Goal: Communication & Community: Participate in discussion

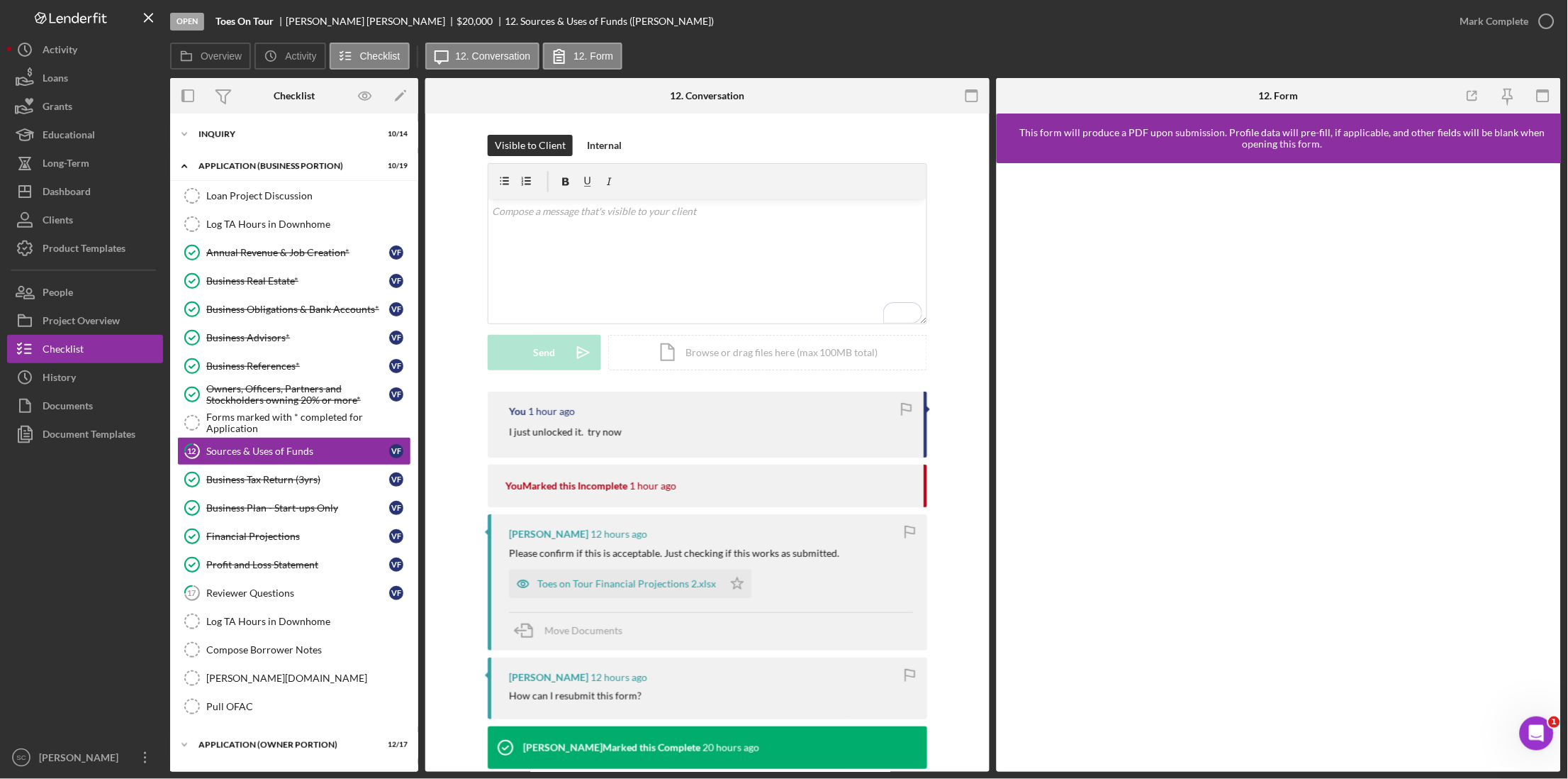
scroll to position [11, 0]
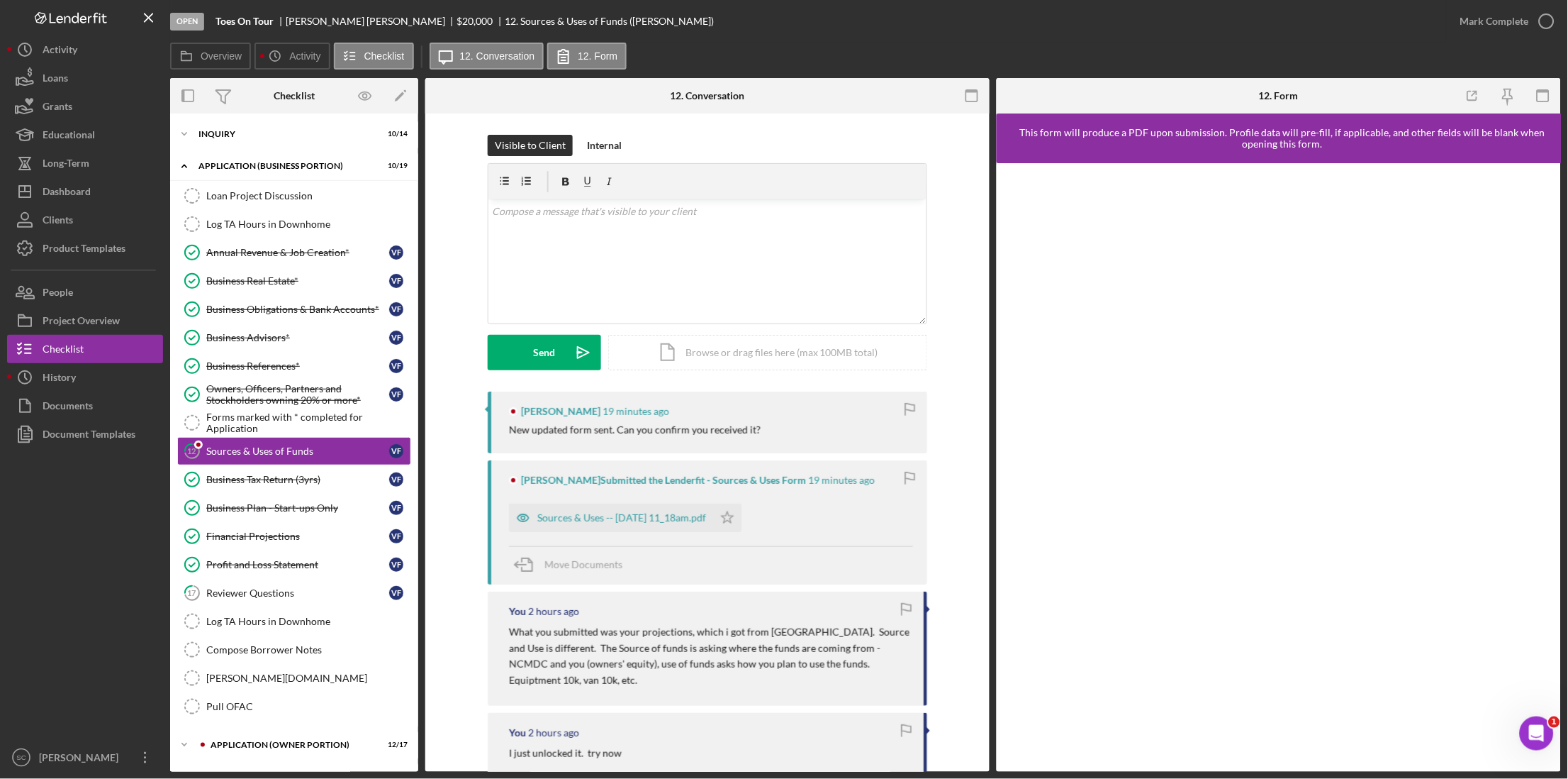
scroll to position [11, 0]
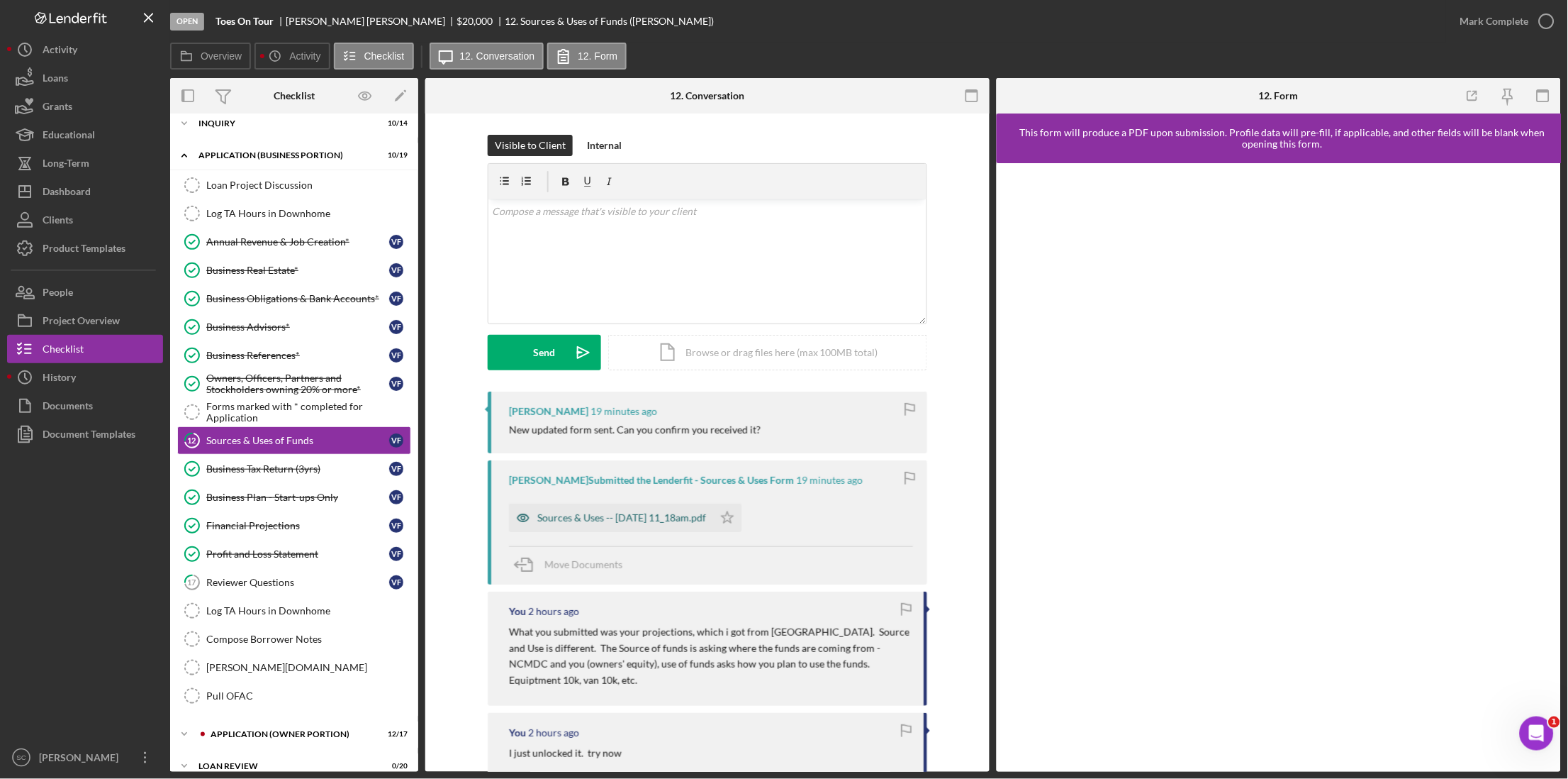
click at [578, 524] on div "Sources & Uses -- [DATE] 11_18am.pdf" at bounding box center [621, 518] width 169 height 11
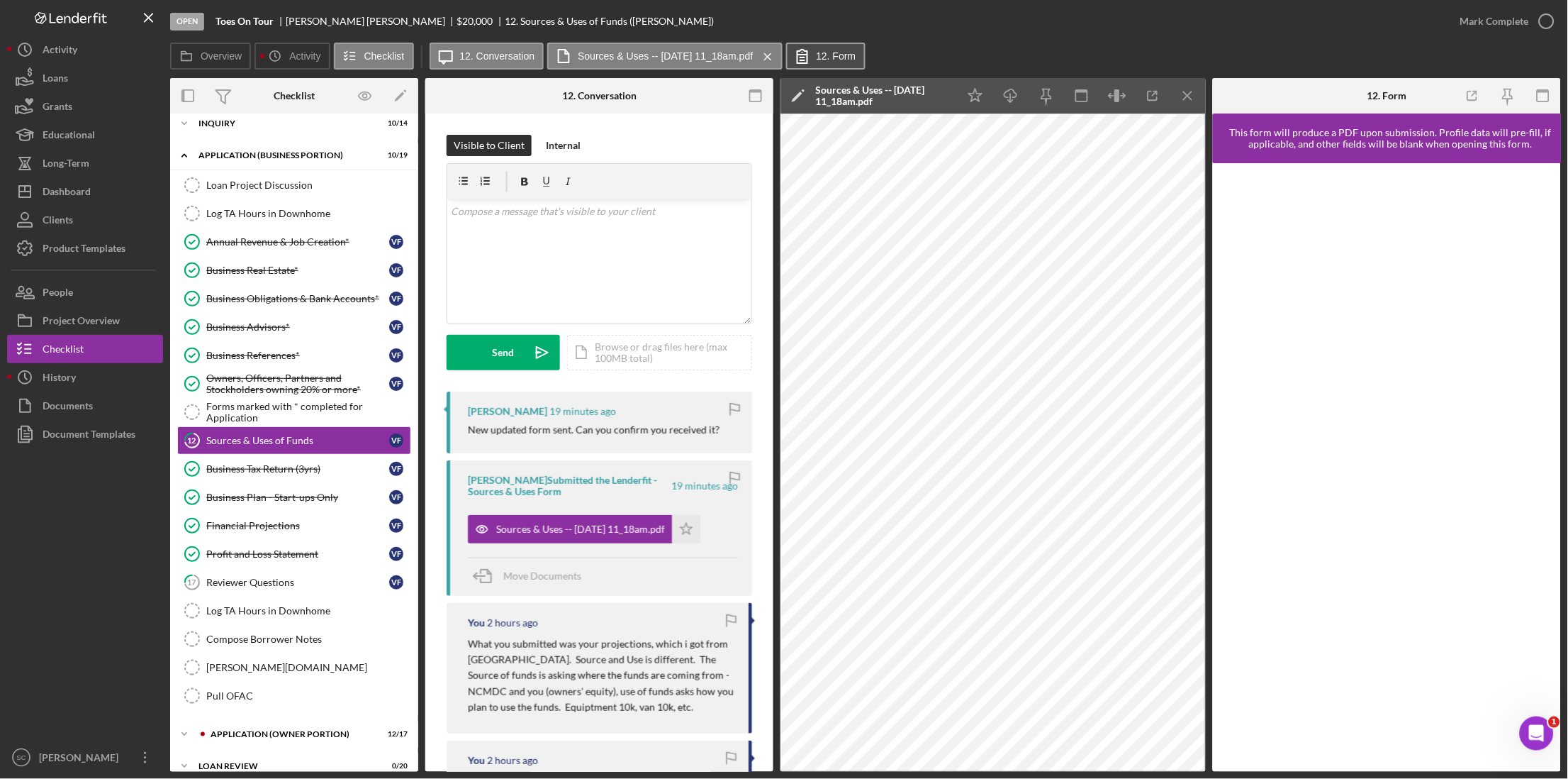
click at [847, 58] on label "12. Form" at bounding box center [837, 56] width 40 height 11
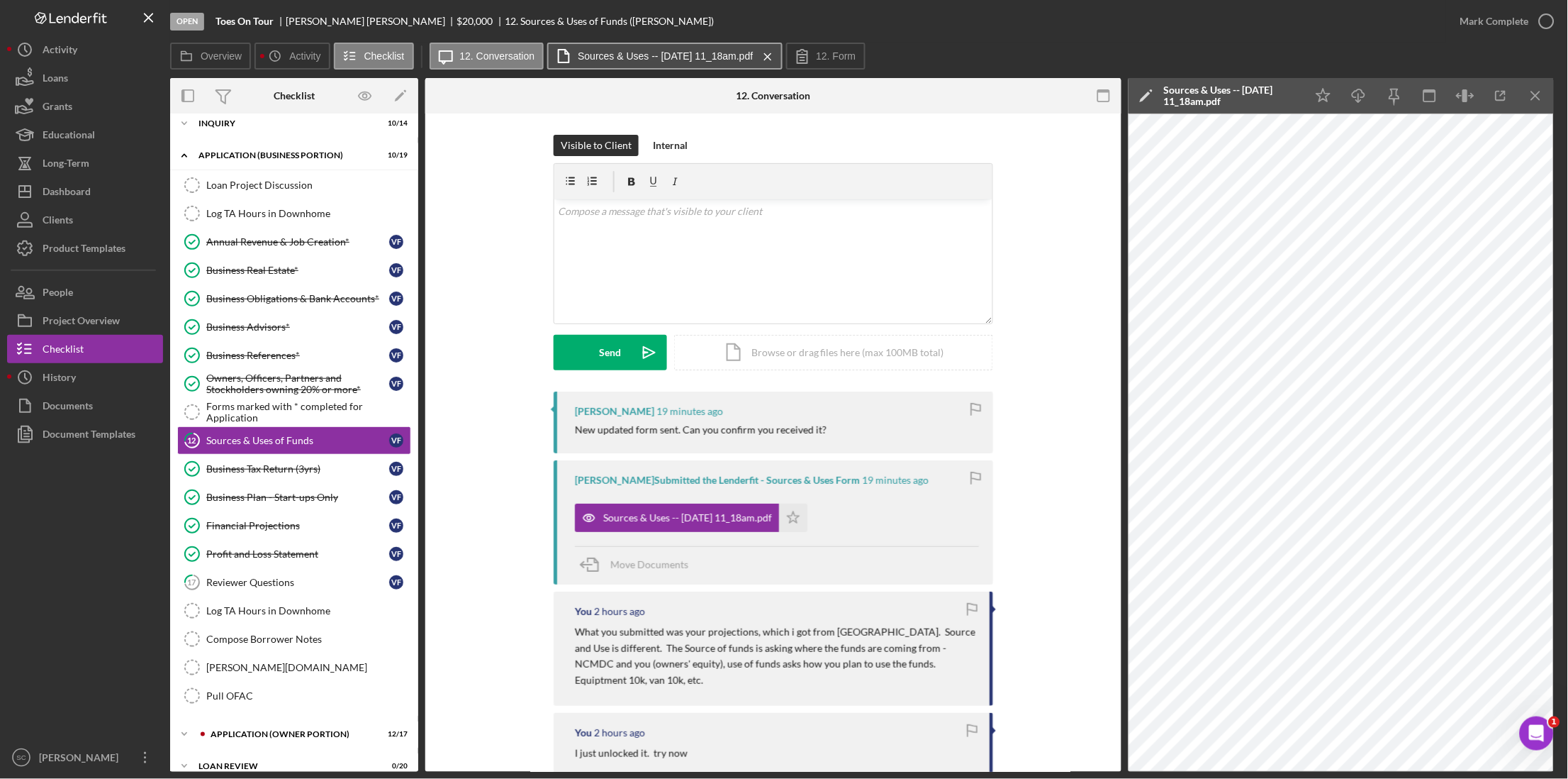
click at [724, 59] on label "Sources & Uses -- [DATE] 11_18am.pdf" at bounding box center [665, 56] width 175 height 11
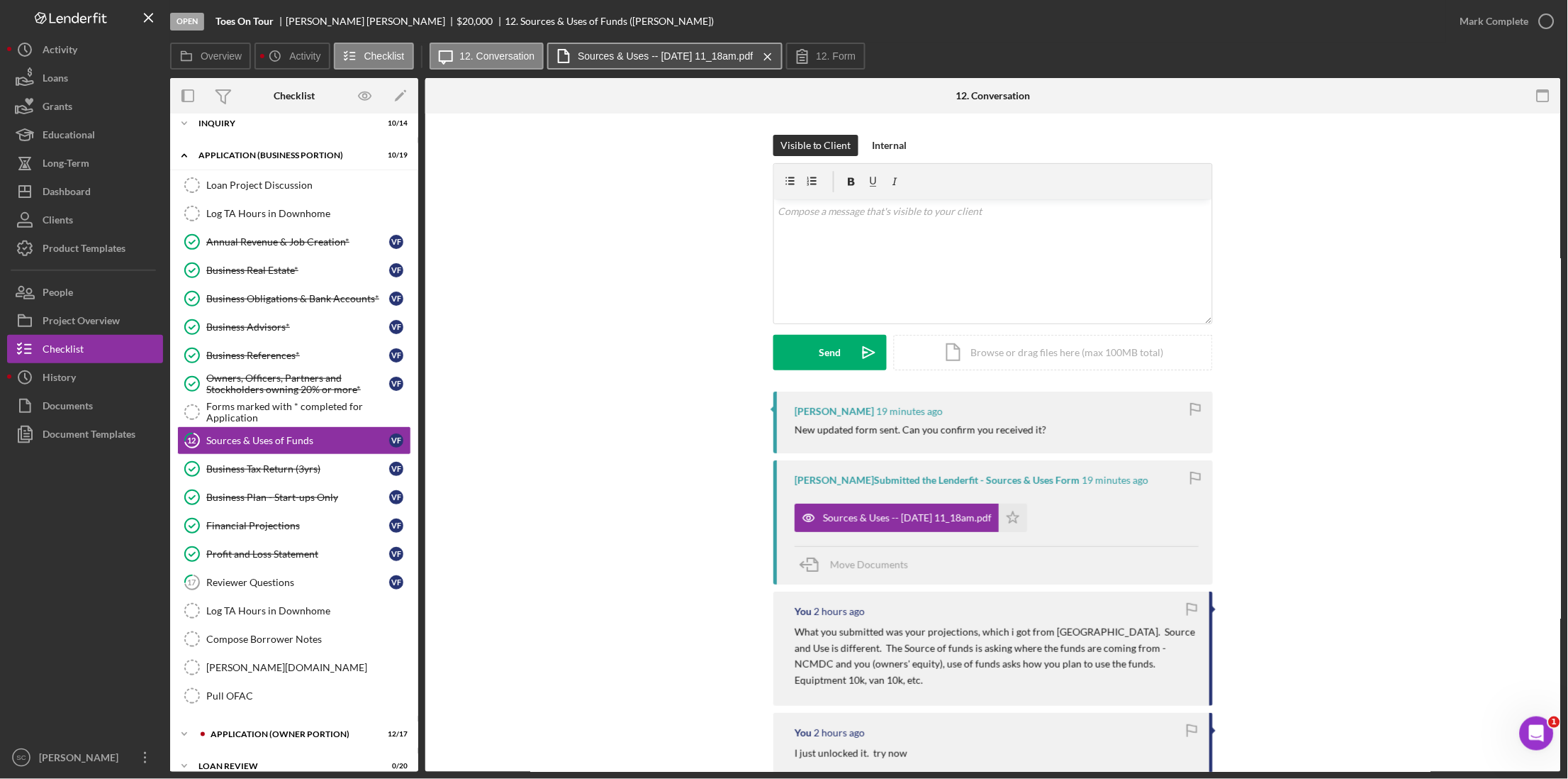
click at [724, 59] on label "Sources & Uses -- [DATE] 11_18am.pdf" at bounding box center [665, 56] width 175 height 11
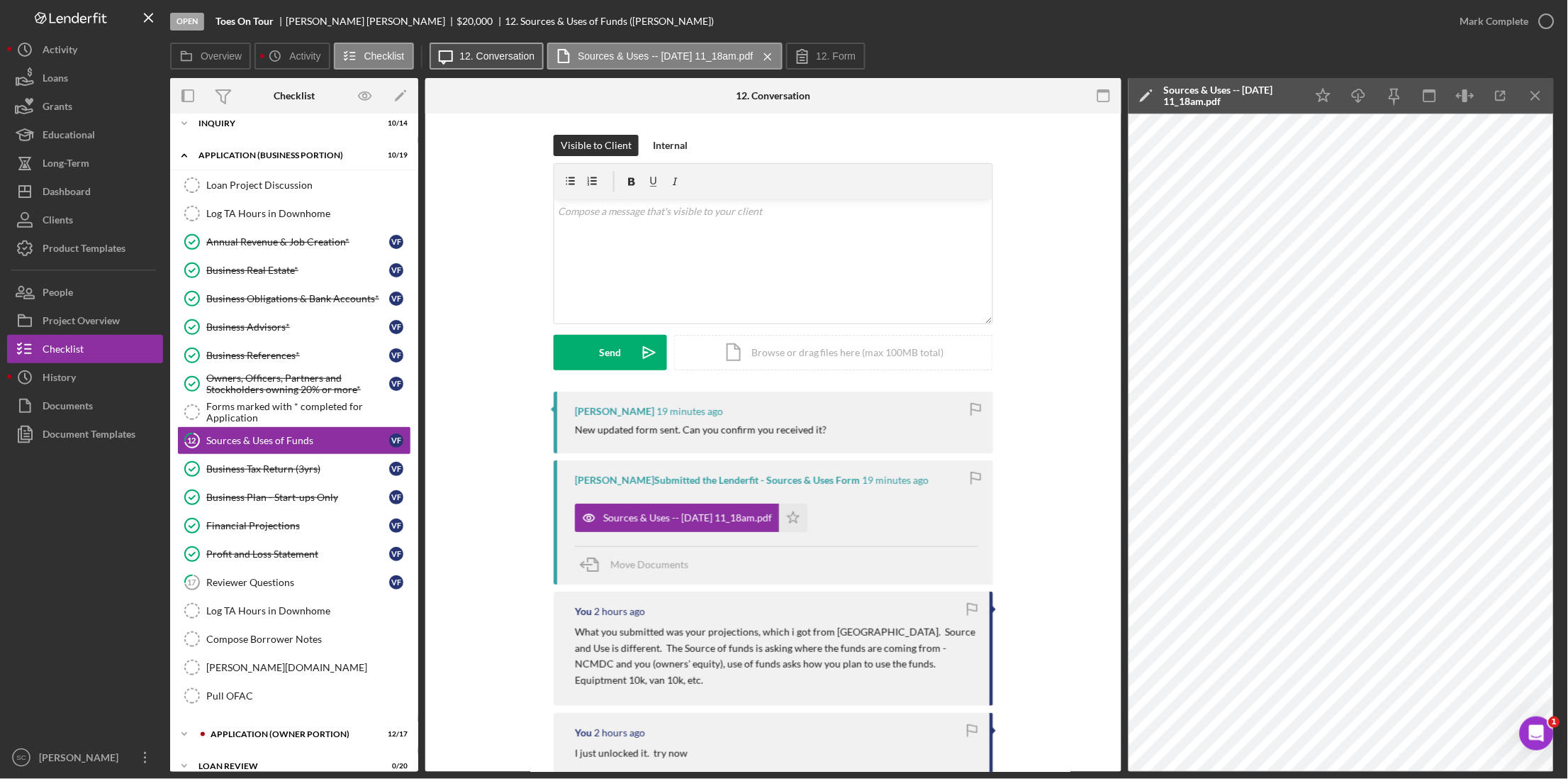
click at [519, 55] on label "12. Conversation" at bounding box center [497, 56] width 75 height 11
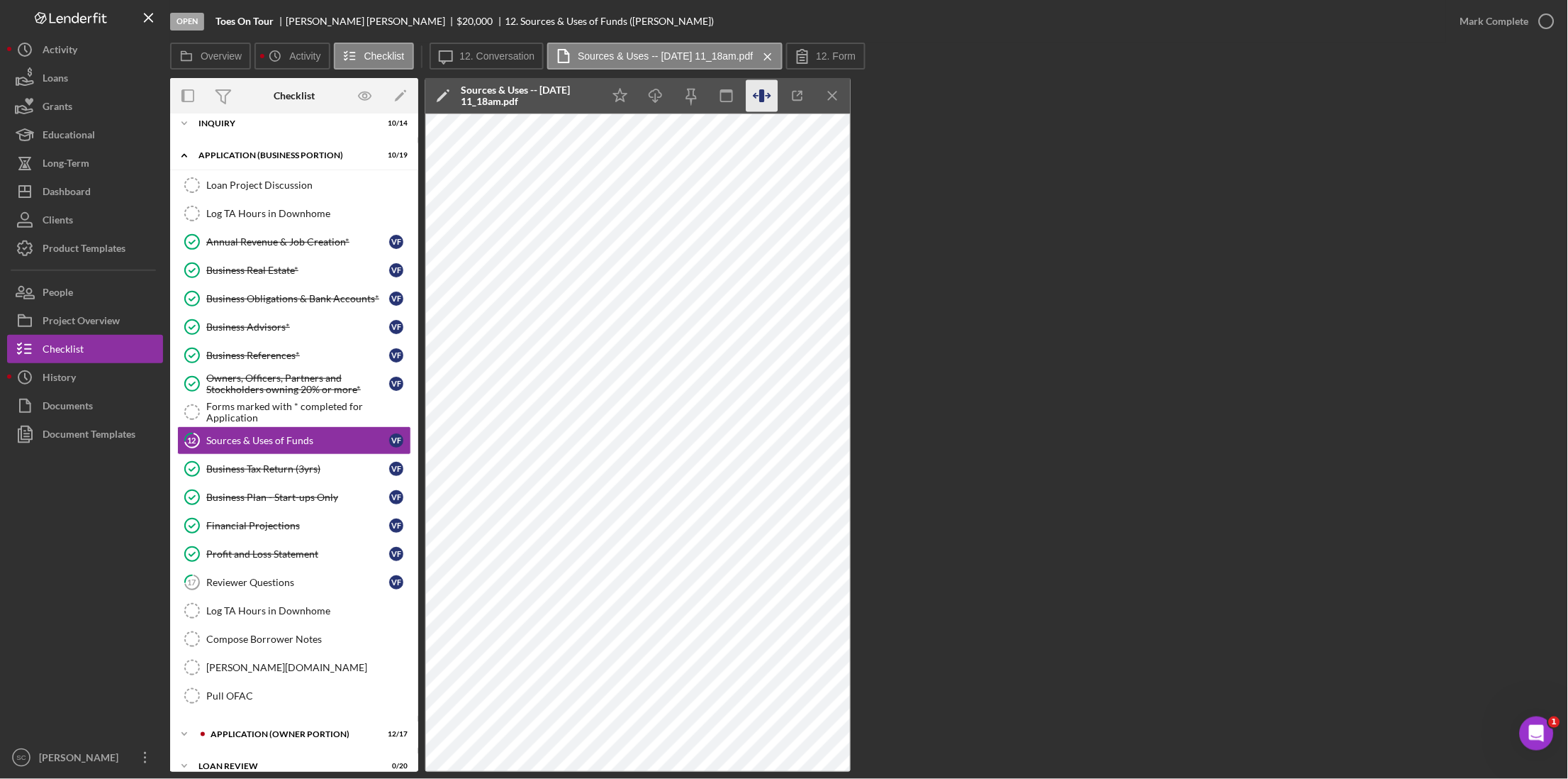
drag, startPoint x: 572, startPoint y: 106, endPoint x: 757, endPoint y: 96, distance: 185.3
click at [757, 96] on icon "button" at bounding box center [762, 95] width 32 height 32
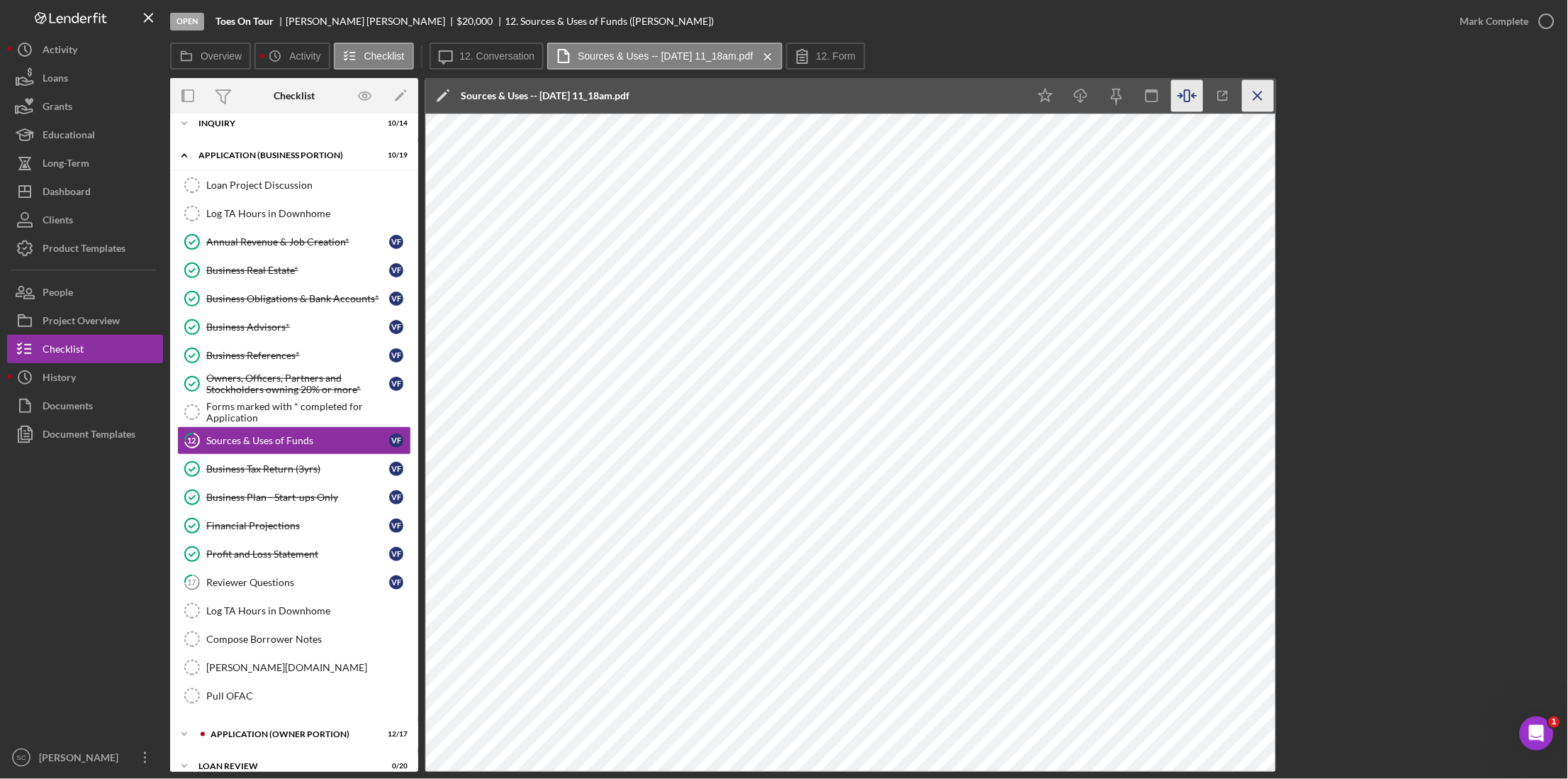
click at [1257, 94] on line "button" at bounding box center [1258, 95] width 8 height 8
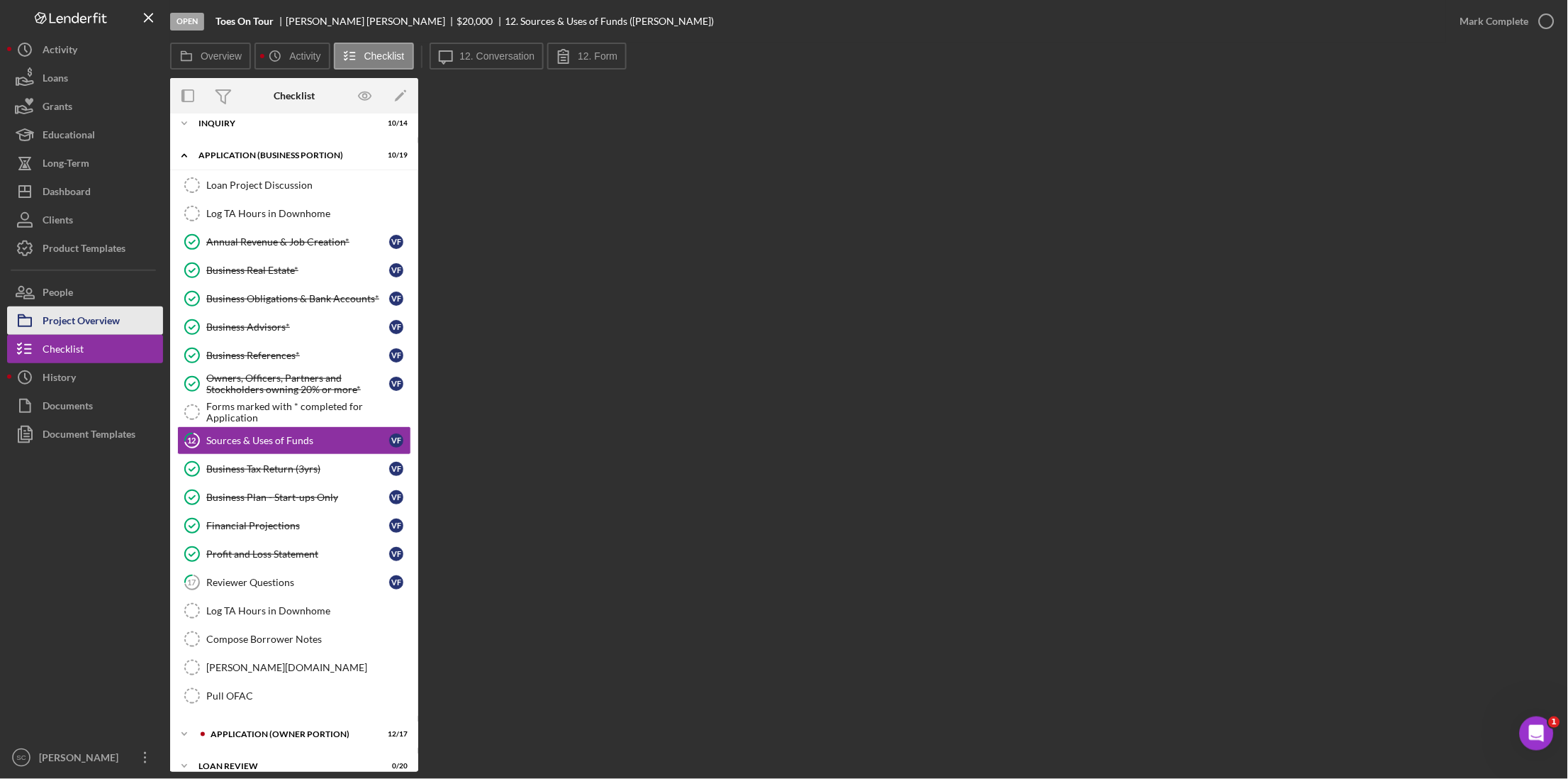
click at [54, 327] on div "Project Overview" at bounding box center [81, 322] width 77 height 32
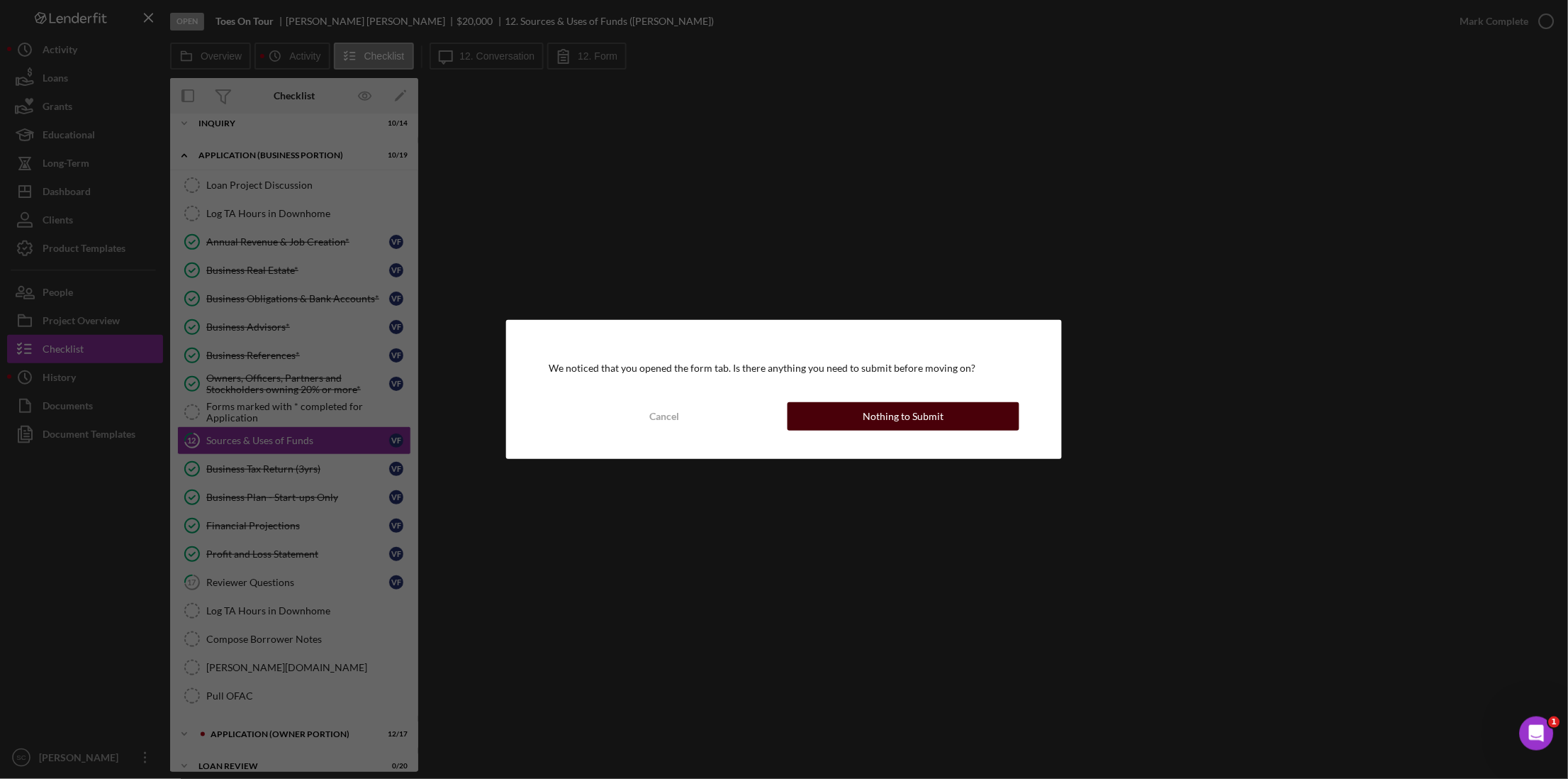
click at [859, 421] on button "Nothing to Submit" at bounding box center [903, 416] width 232 height 29
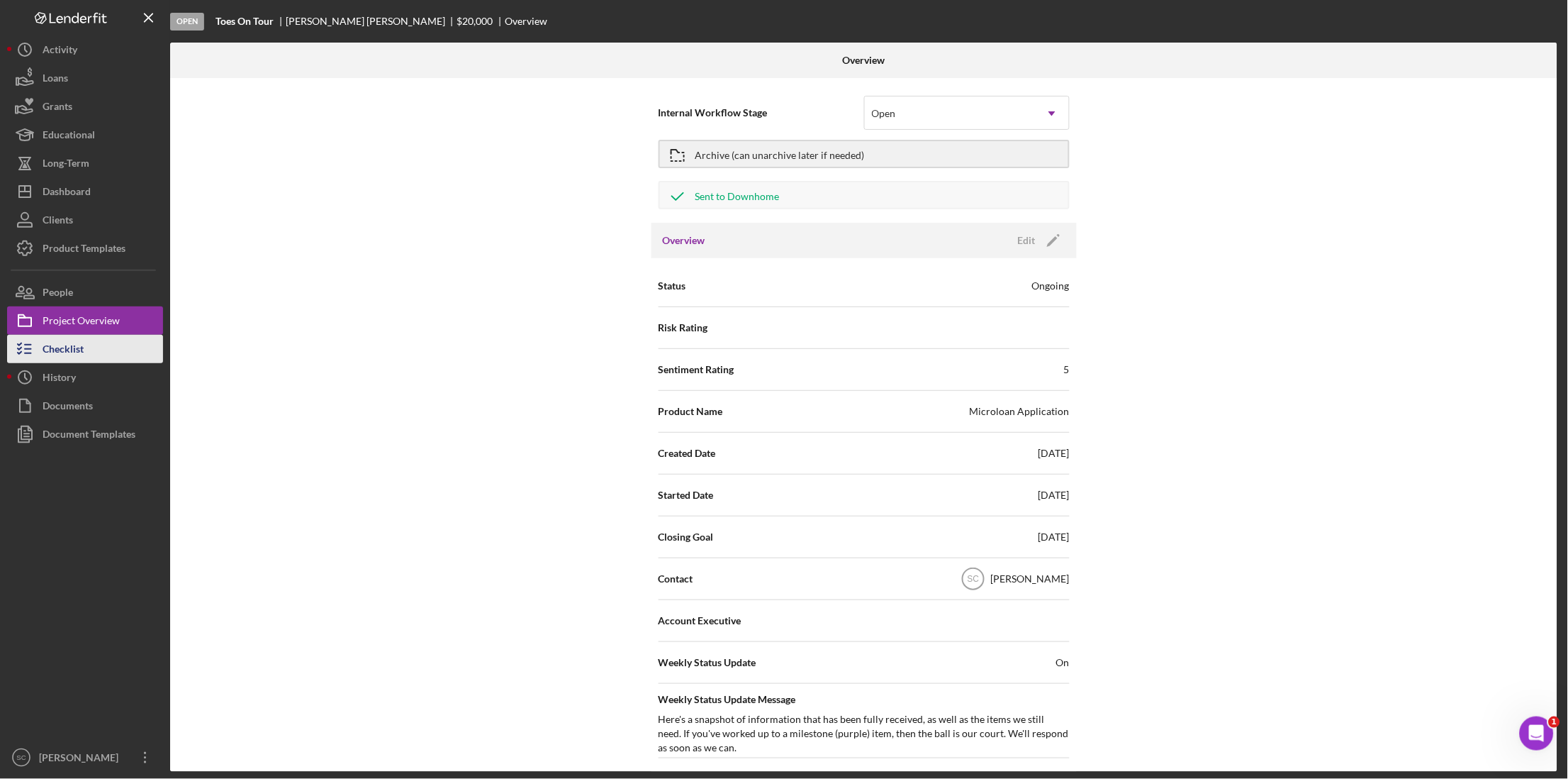
click at [76, 351] on div "Checklist" at bounding box center [63, 350] width 41 height 32
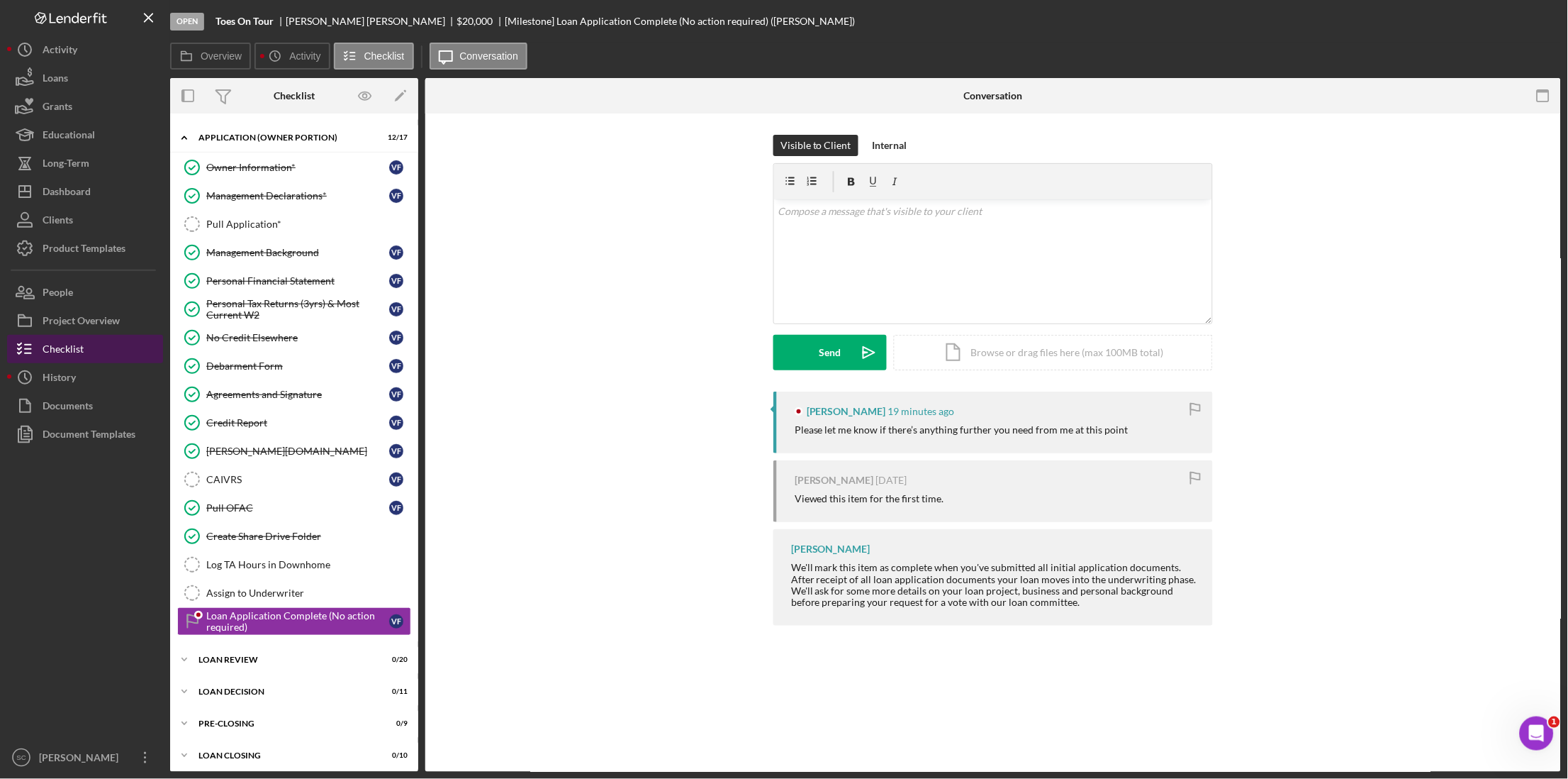
scroll to position [68, 0]
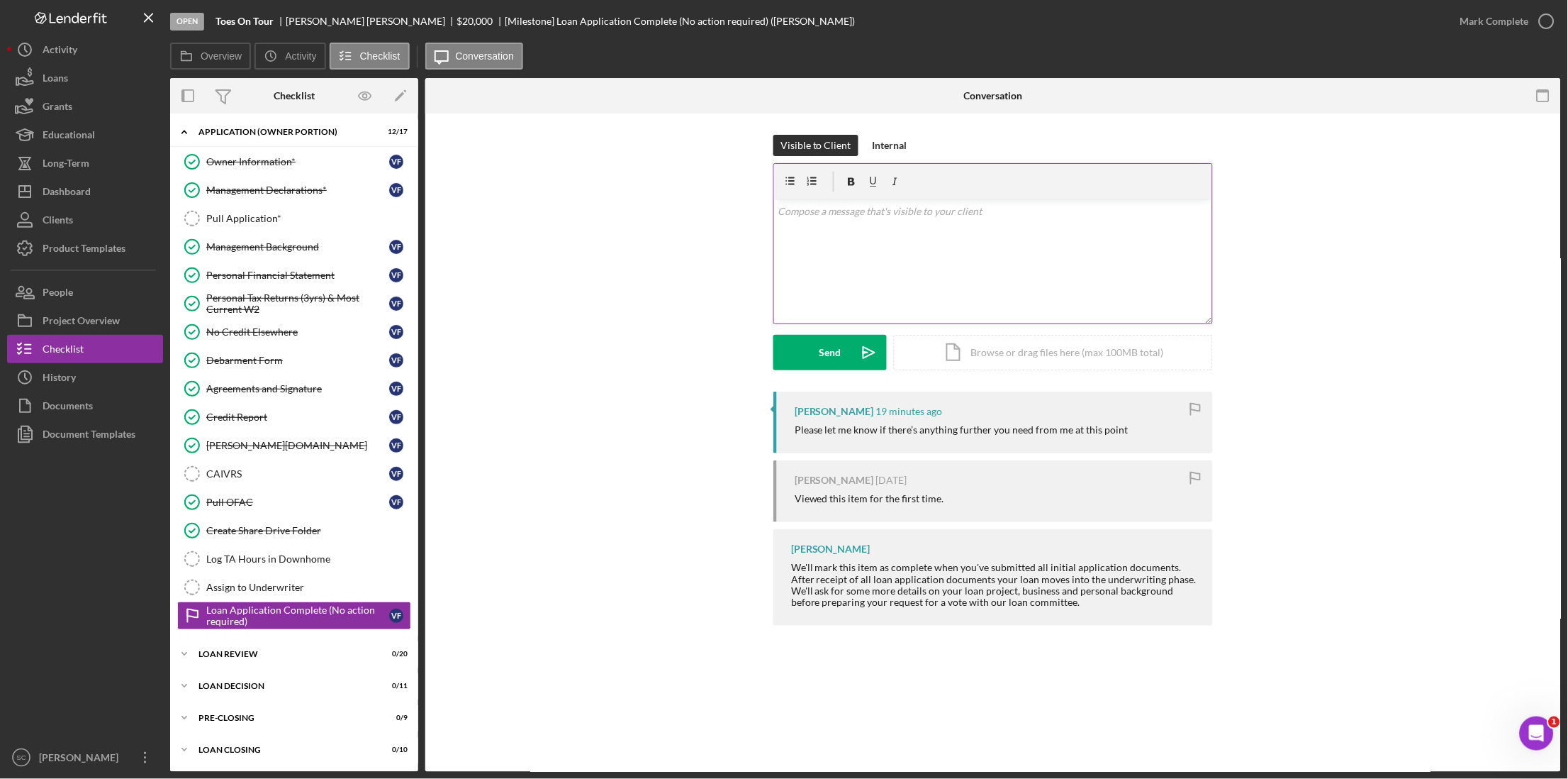
click at [855, 237] on div "v Color teal Color pink Remove color Add row above Add row below Add column bef…" at bounding box center [992, 261] width 438 height 124
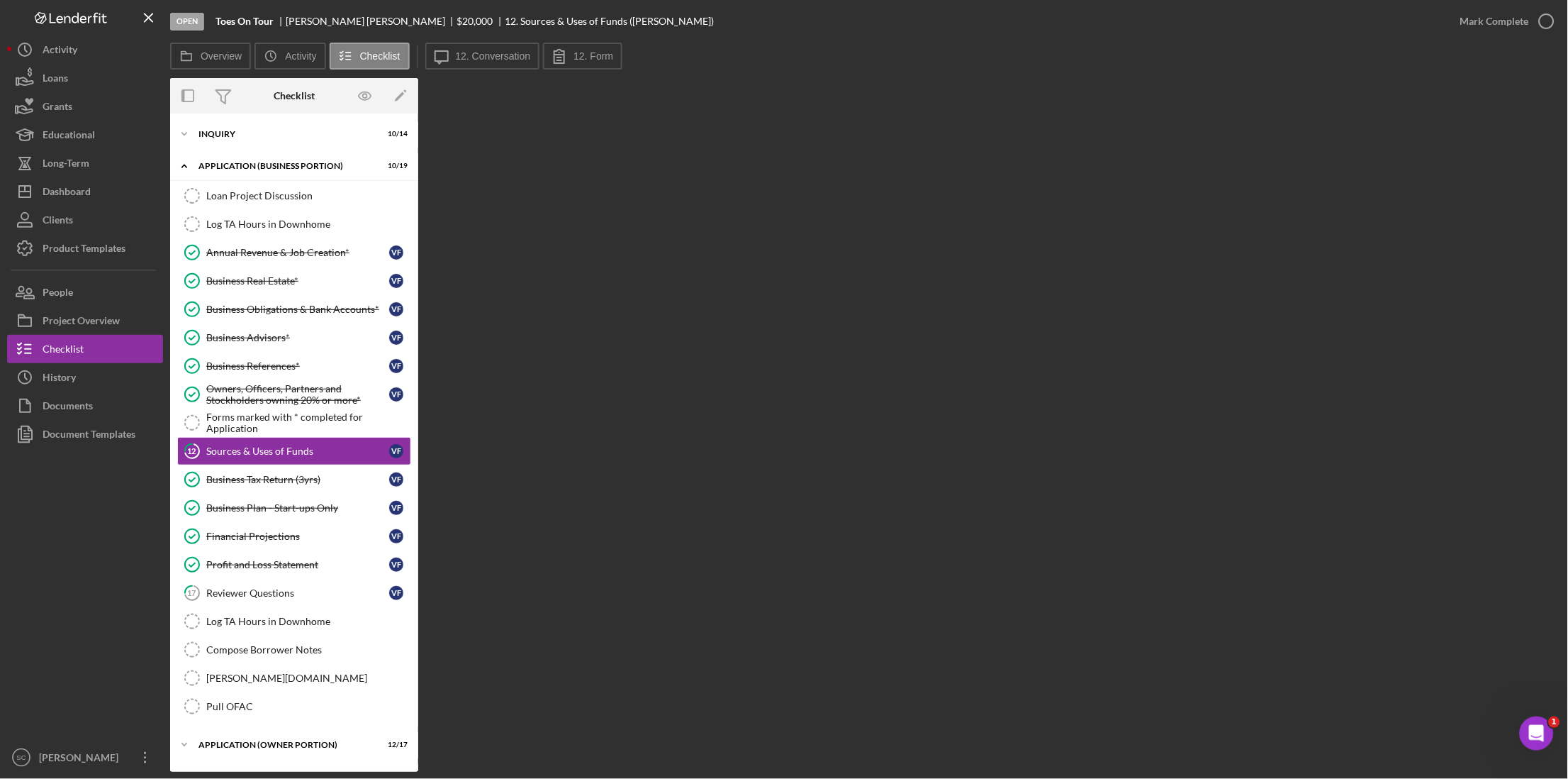
scroll to position [11, 0]
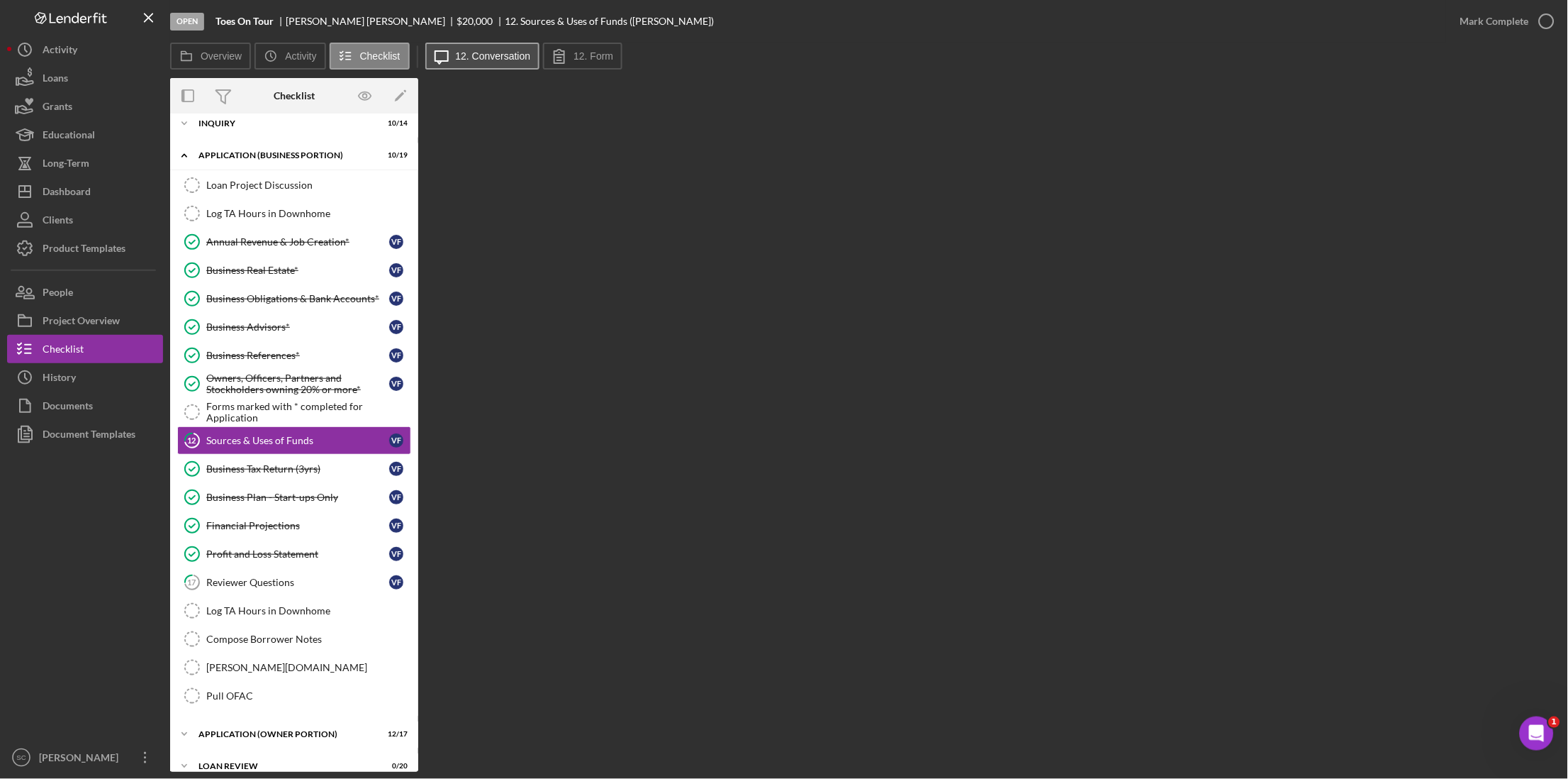
click at [464, 64] on button "Icon/Message 12. Conversation" at bounding box center [483, 55] width 115 height 27
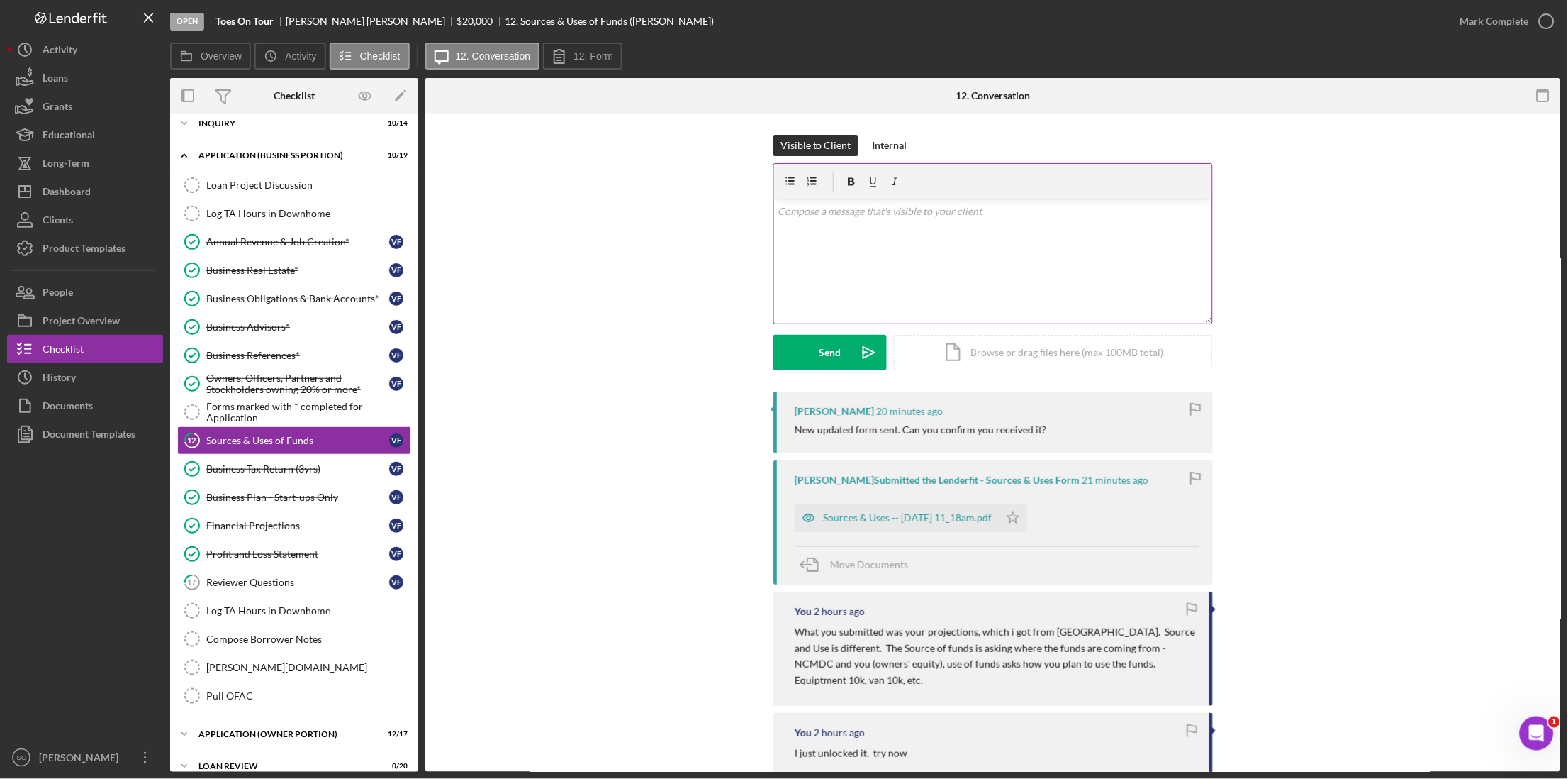
click at [824, 226] on div "v Color teal Color pink Remove color Add row above Add row below Add column bef…" at bounding box center [992, 261] width 438 height 124
click at [814, 345] on button "Send Icon/icon-invite-send" at bounding box center [830, 352] width 113 height 35
click at [855, 516] on div "Sources & Uses -- [DATE] 11_18am.pdf" at bounding box center [907, 518] width 169 height 11
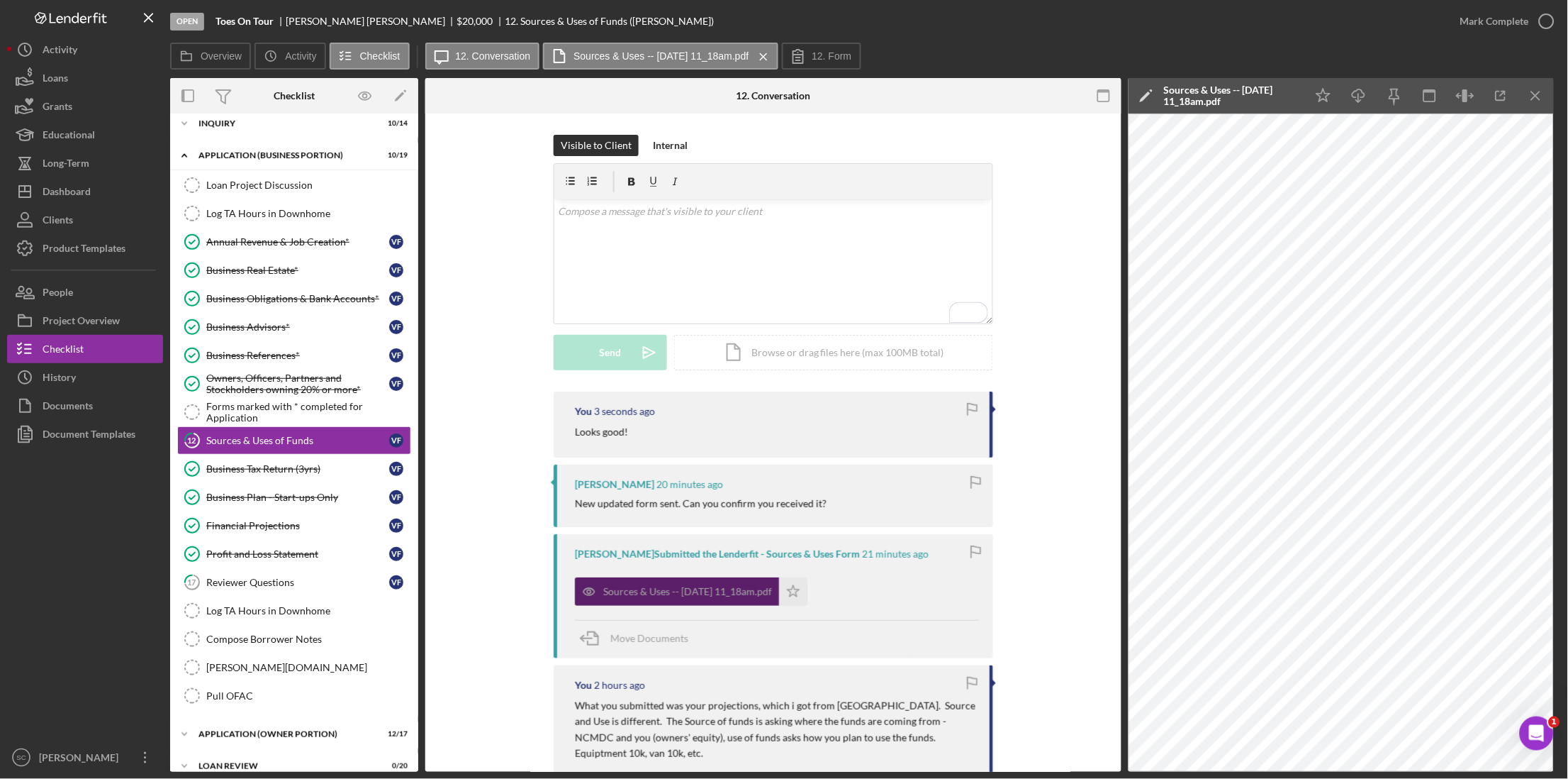
drag, startPoint x: 855, startPoint y: 516, endPoint x: 745, endPoint y: 595, distance: 135.4
click at [745, 595] on div "Sources & Uses -- [DATE] 11_18am.pdf" at bounding box center [687, 591] width 169 height 11
click at [1363, 95] on icon "Icon/Download" at bounding box center [1359, 95] width 32 height 32
